Goal: Find contact information: Find contact information

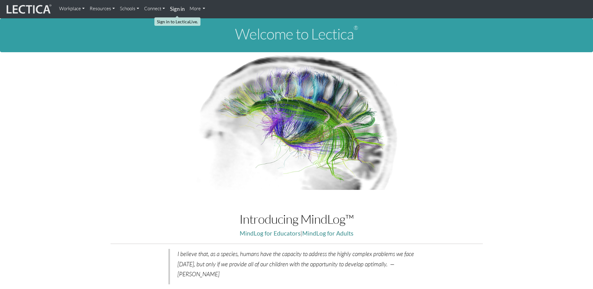
click at [178, 8] on strong "Sign in" at bounding box center [177, 9] width 15 height 7
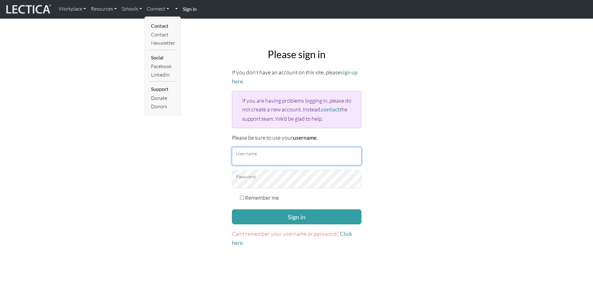
click at [242, 148] on input "Username" at bounding box center [296, 156] width 129 height 18
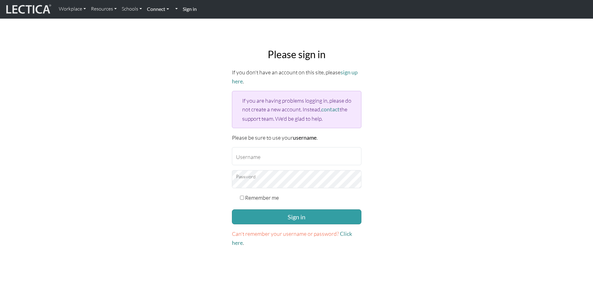
click at [166, 7] on link "Connect" at bounding box center [157, 8] width 27 height 13
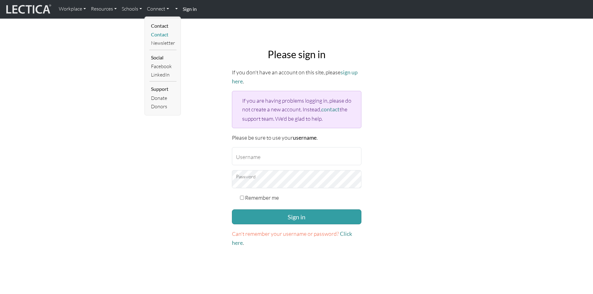
click at [159, 34] on link "Contact" at bounding box center [162, 35] width 27 height 8
